Goal: Navigation & Orientation: Find specific page/section

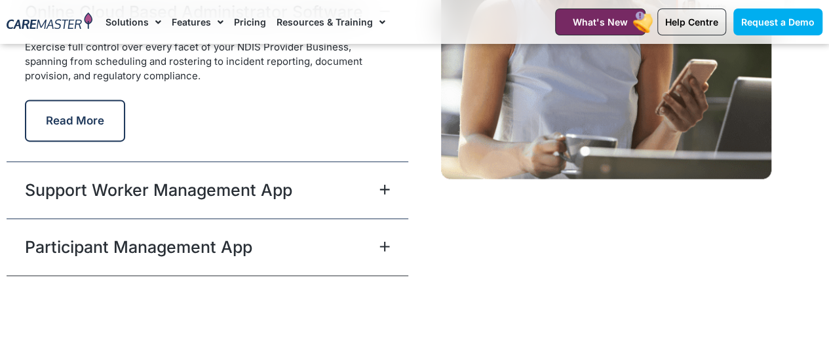
scroll to position [3408, 0]
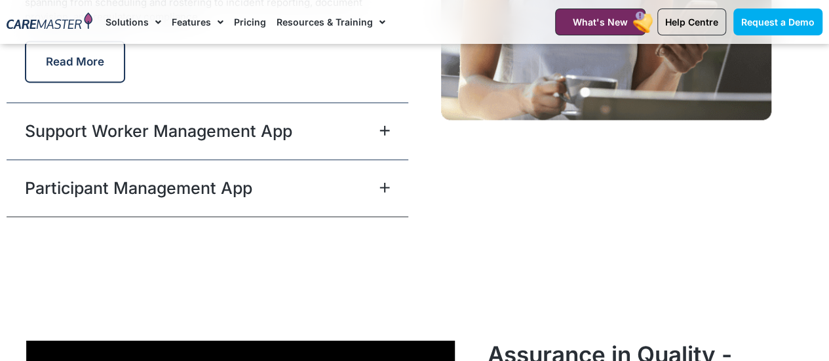
click at [383, 128] on icon at bounding box center [384, 130] width 9 height 9
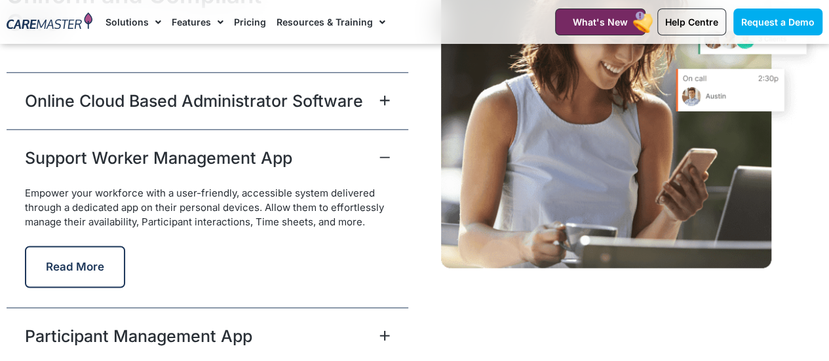
scroll to position [3260, 0]
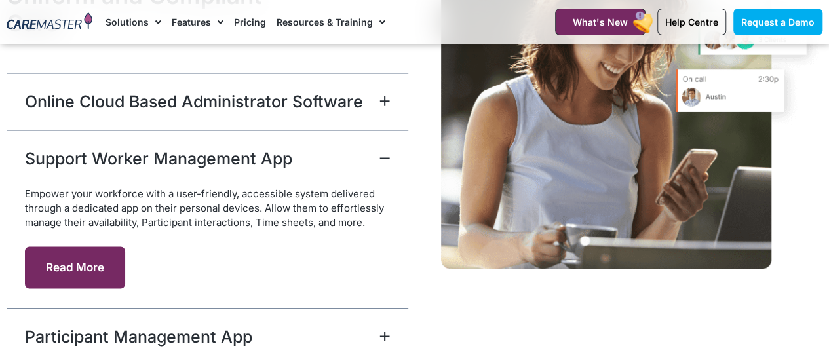
click at [71, 260] on button "Read More" at bounding box center [75, 267] width 100 height 42
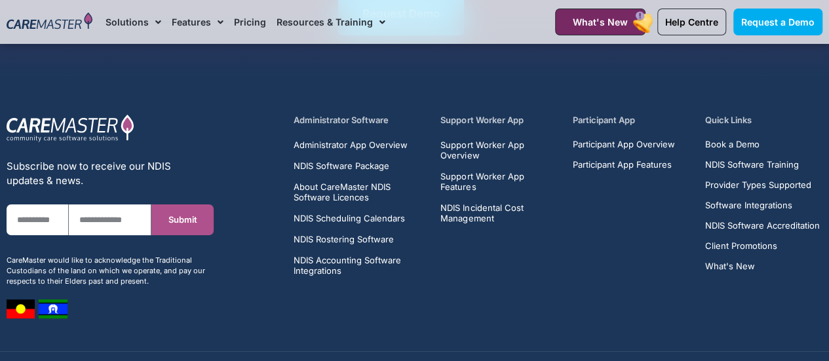
scroll to position [4982, 0]
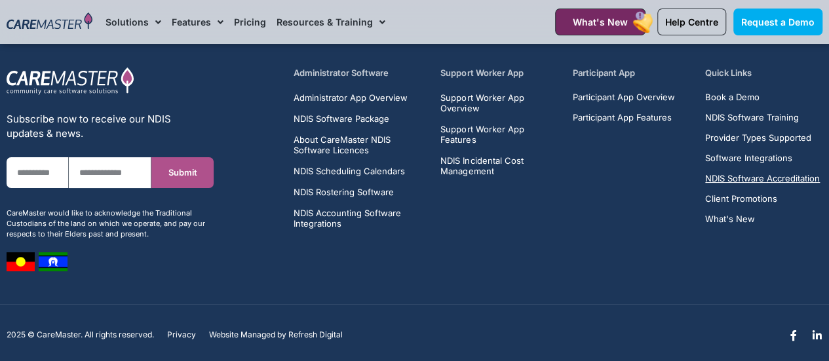
click at [754, 174] on span "NDIS Software Accreditation" at bounding box center [762, 179] width 115 height 10
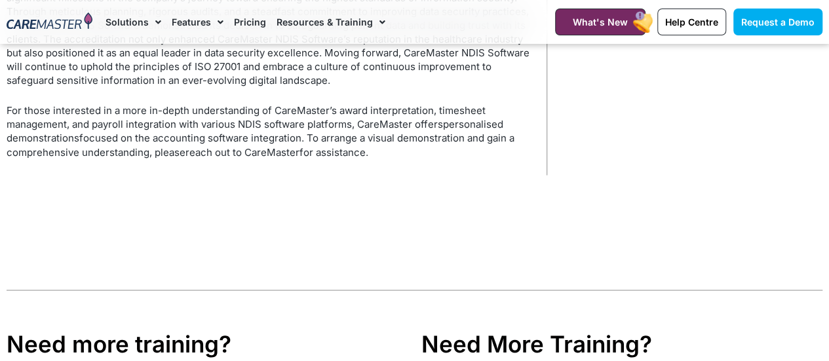
scroll to position [1098, 0]
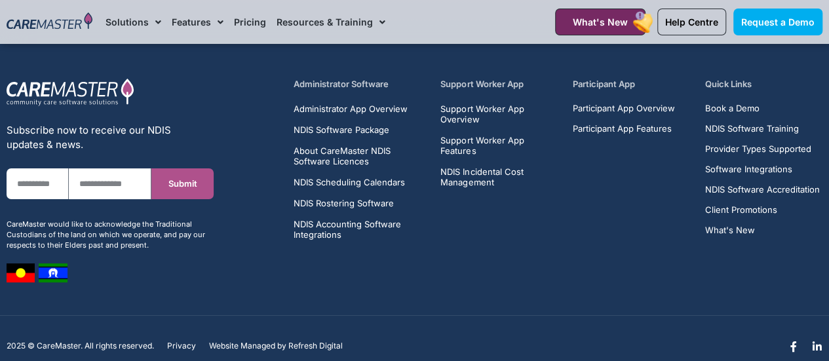
scroll to position [4982, 0]
